Goal: Check status

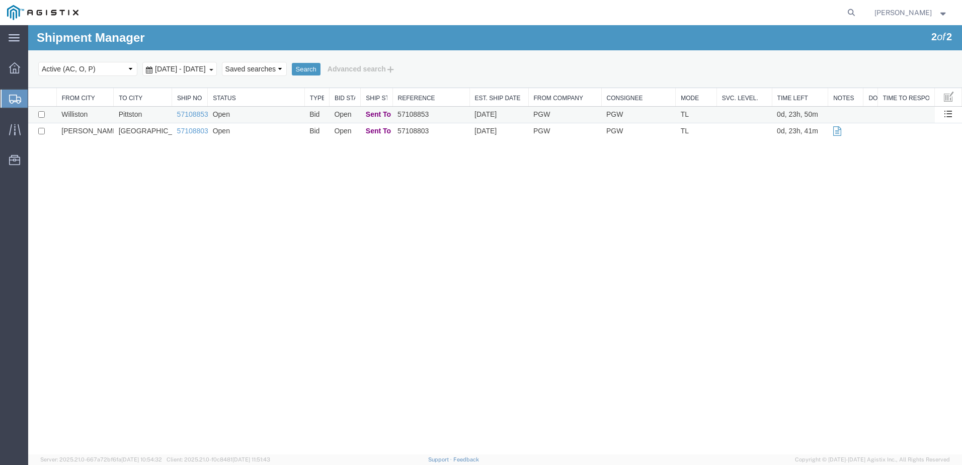
click at [155, 116] on td "Pittston" at bounding box center [143, 115] width 58 height 17
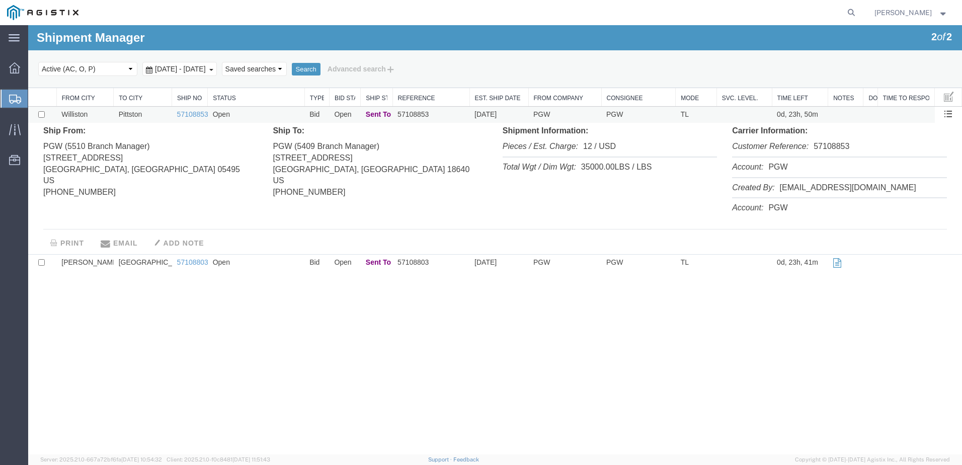
click at [150, 114] on td "Pittston" at bounding box center [143, 115] width 58 height 17
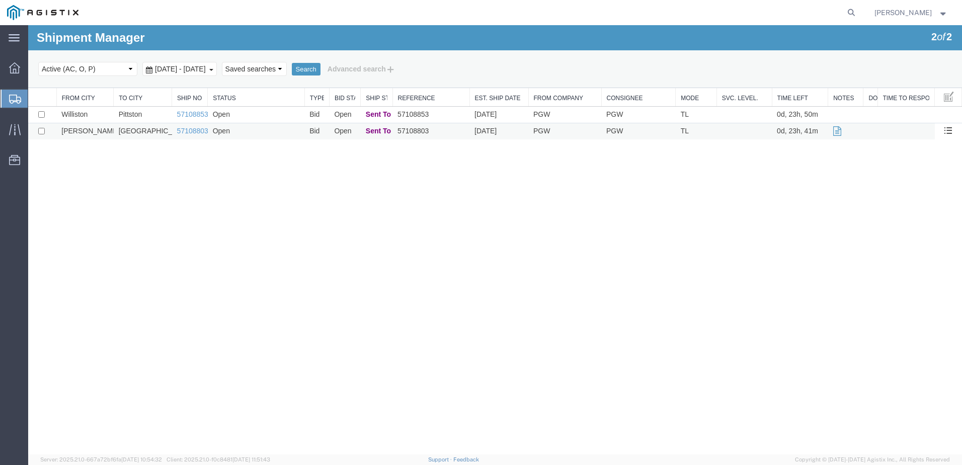
click at [148, 130] on td "Port Coquitlam" at bounding box center [143, 131] width 58 height 17
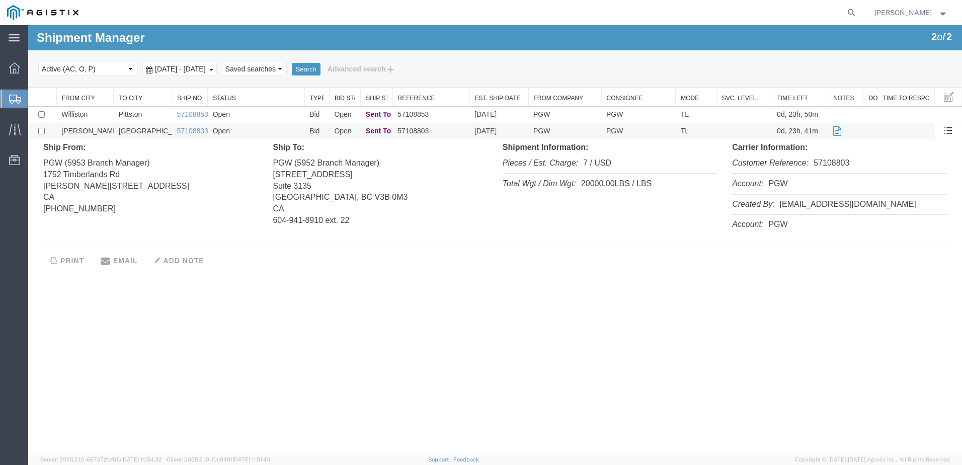
click at [148, 130] on td "Port Coquitlam" at bounding box center [143, 131] width 58 height 17
